Goal: Information Seeking & Learning: Find specific fact

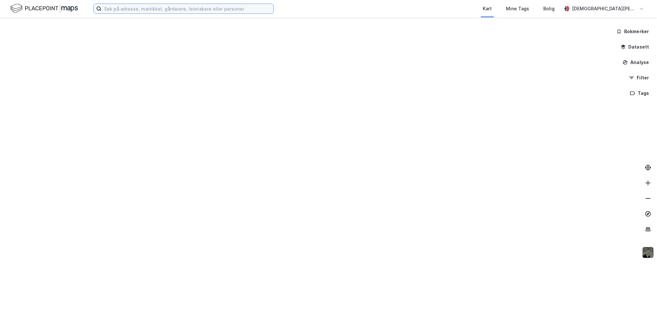
click at [111, 10] on input at bounding box center [187, 9] width 172 height 10
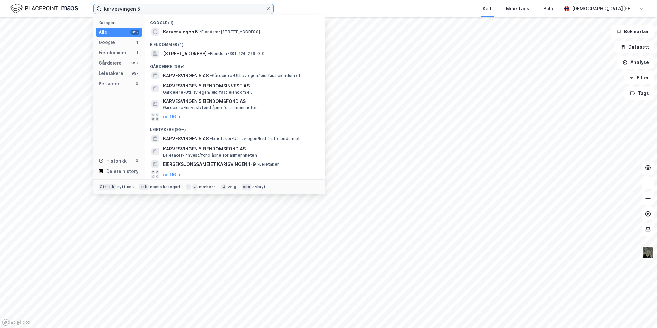
type input "karvesvingen 5"
click at [224, 40] on div "Eiendommer (1)" at bounding box center [235, 43] width 180 height 12
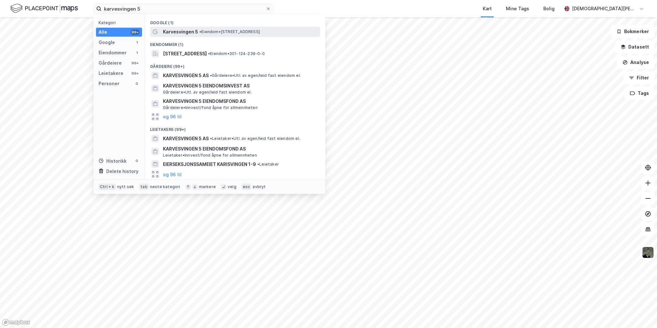
click at [227, 34] on span "• Eiendom • [STREET_ADDRESS]" at bounding box center [229, 31] width 61 height 5
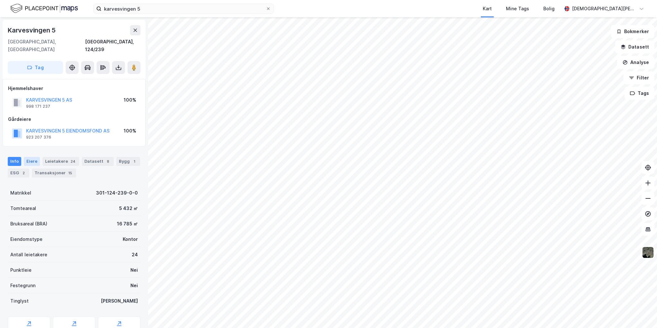
click at [24, 157] on div "Eiere" at bounding box center [32, 161] width 16 height 9
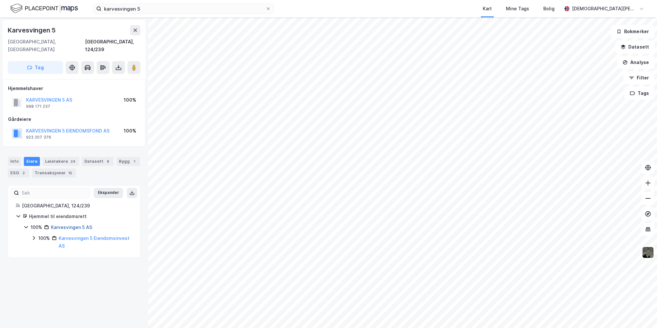
click at [78, 225] on link "Karvesvingen 5 AS" at bounding box center [71, 227] width 41 height 5
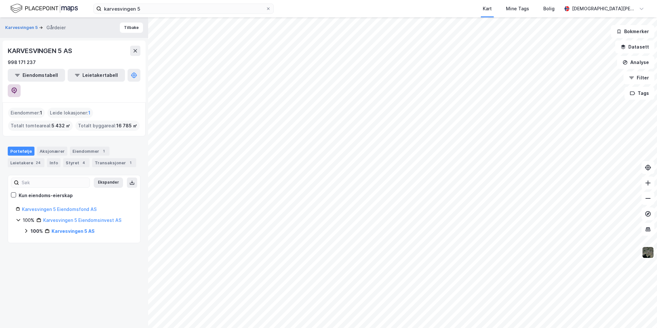
click at [17, 88] on icon at bounding box center [14, 91] width 6 height 6
